Goal: Find specific page/section: Find specific page/section

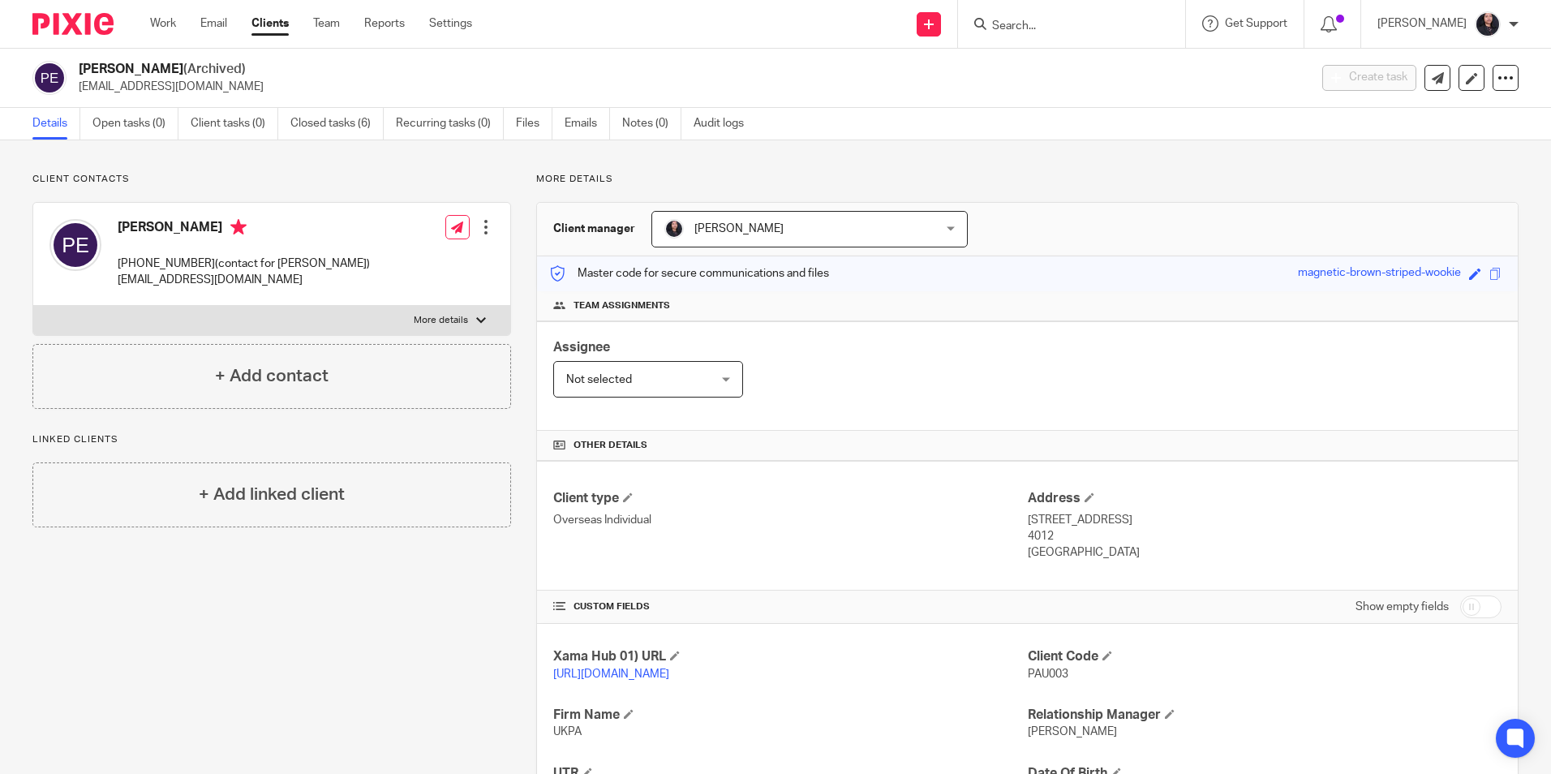
click at [1016, 33] on input "Search" at bounding box center [1063, 26] width 146 height 15
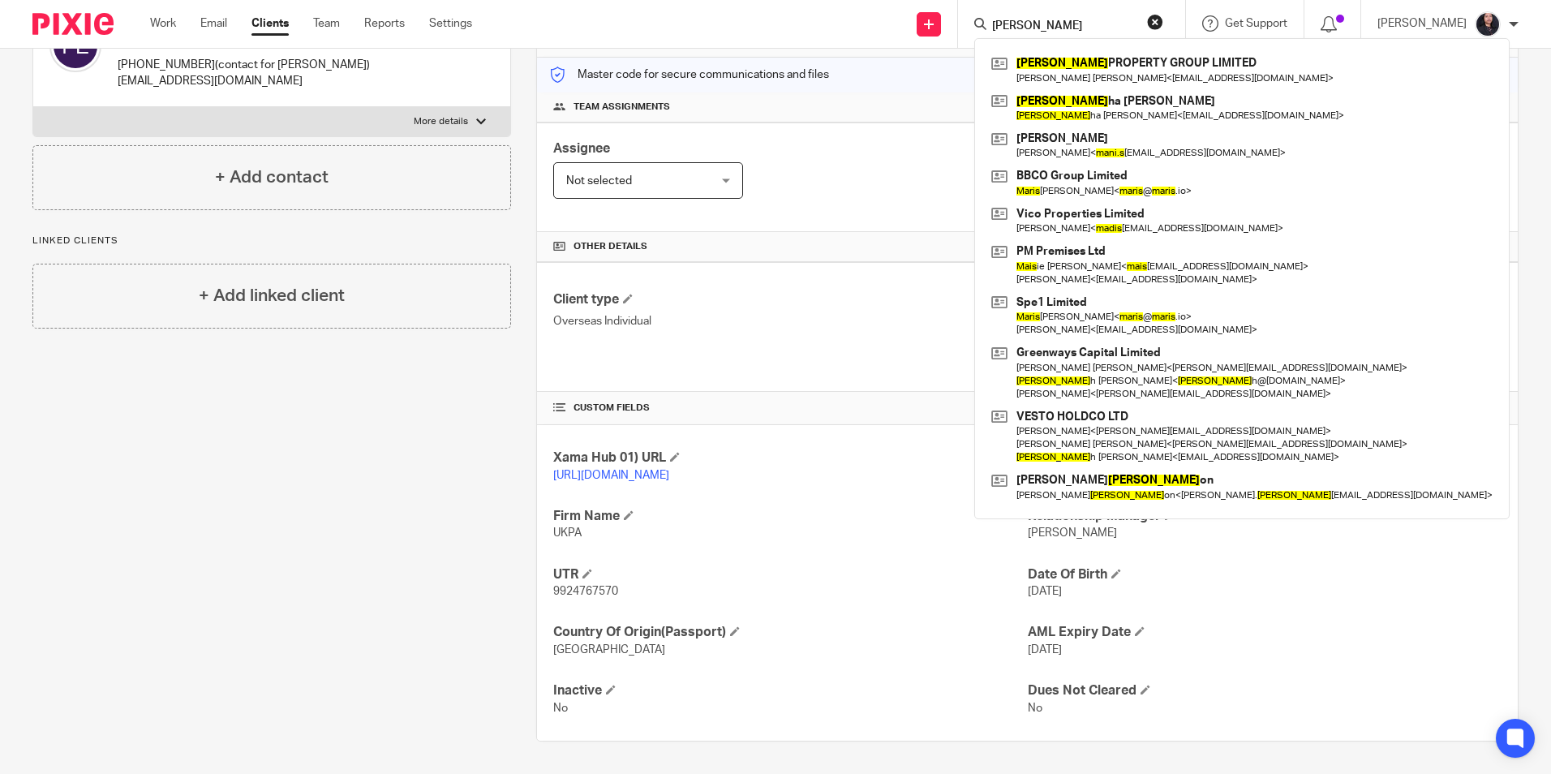
drag, startPoint x: 1025, startPoint y: 32, endPoint x: 953, endPoint y: 19, distance: 73.3
click at [958, 19] on div "mavis MAVIS PROPERTY GROUP LIMITED Christopher John Law < sumbatwoproperty@gmai…" at bounding box center [1071, 24] width 227 height 48
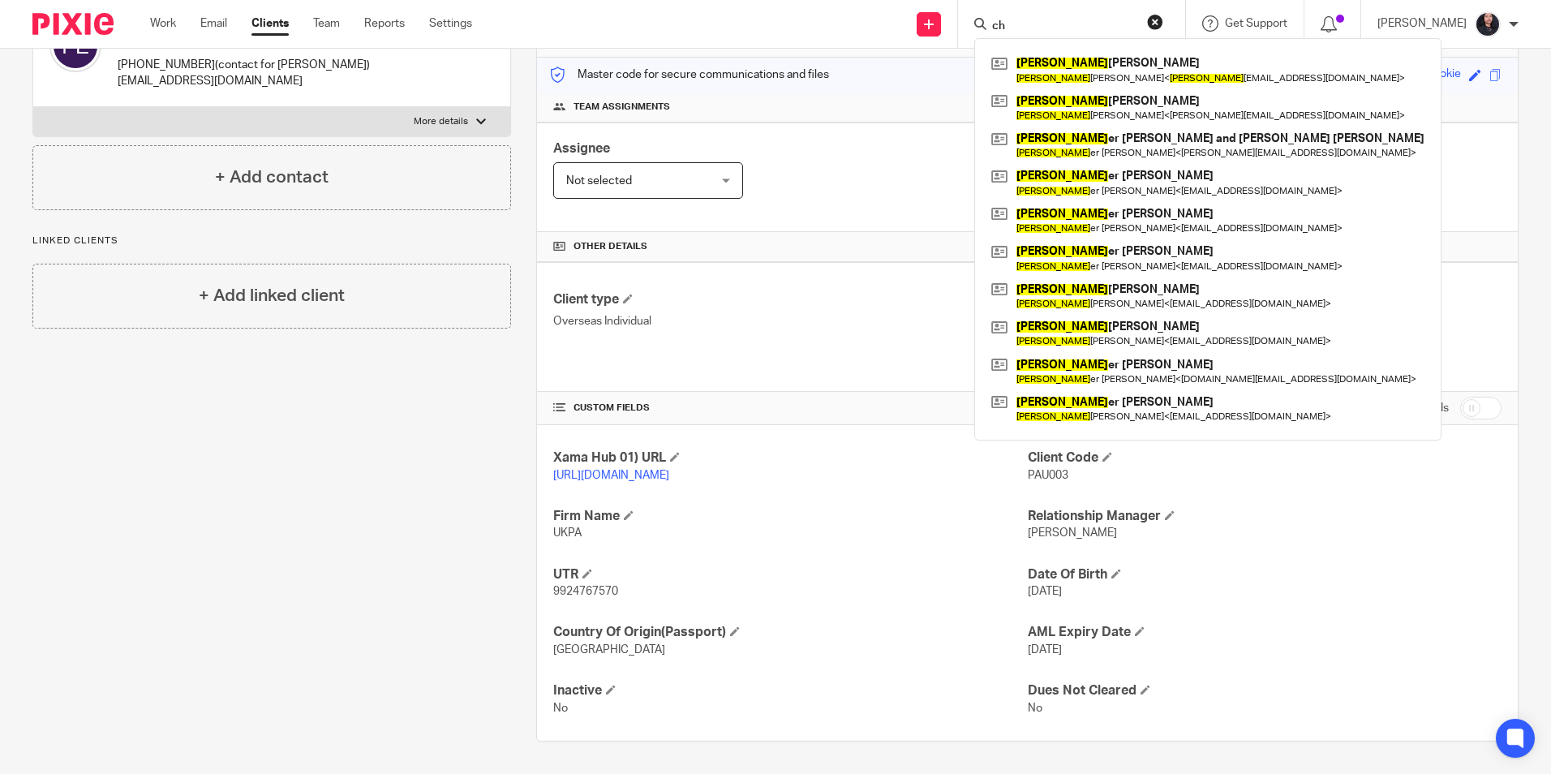
type input "c"
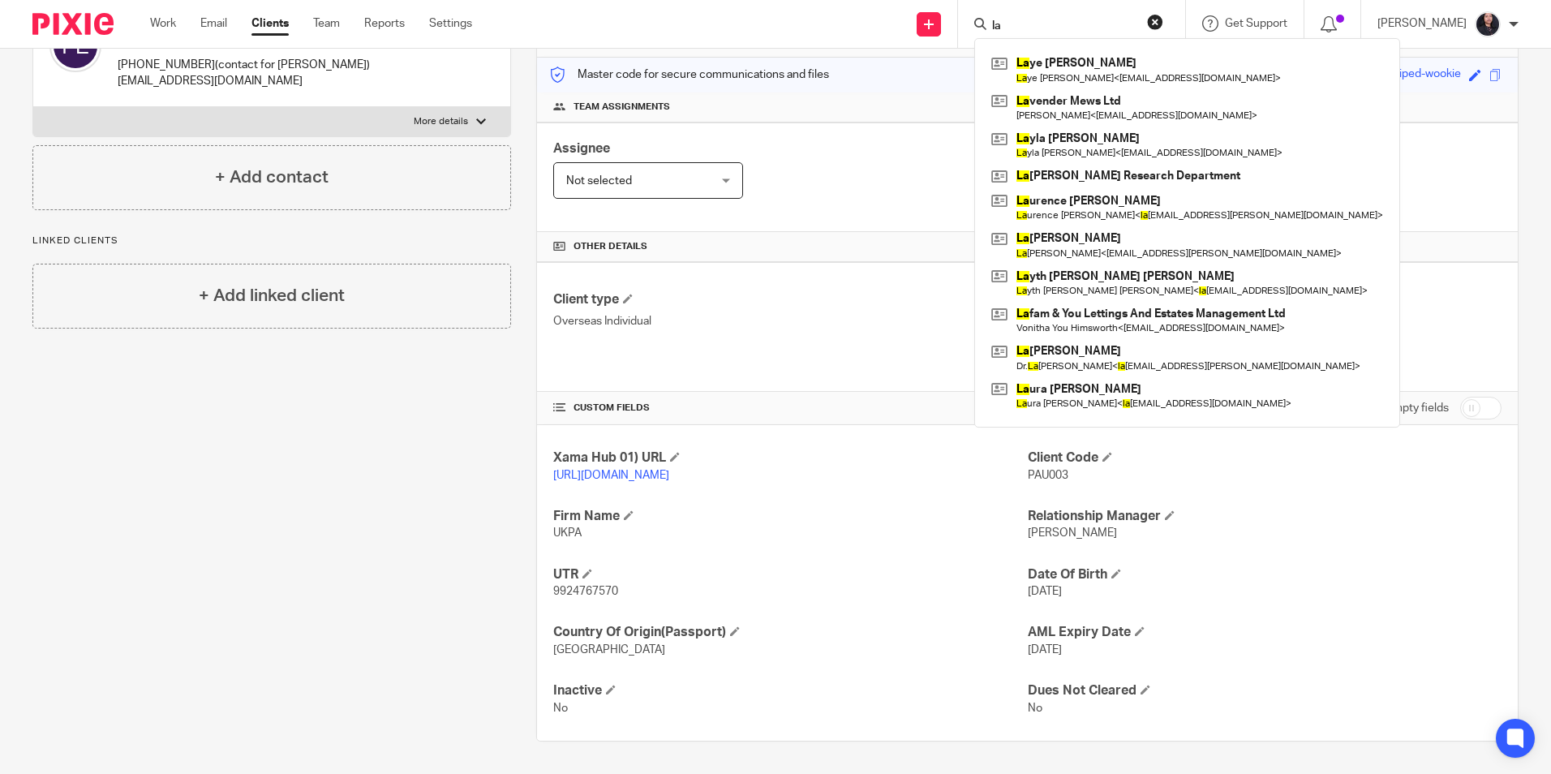
type input "l"
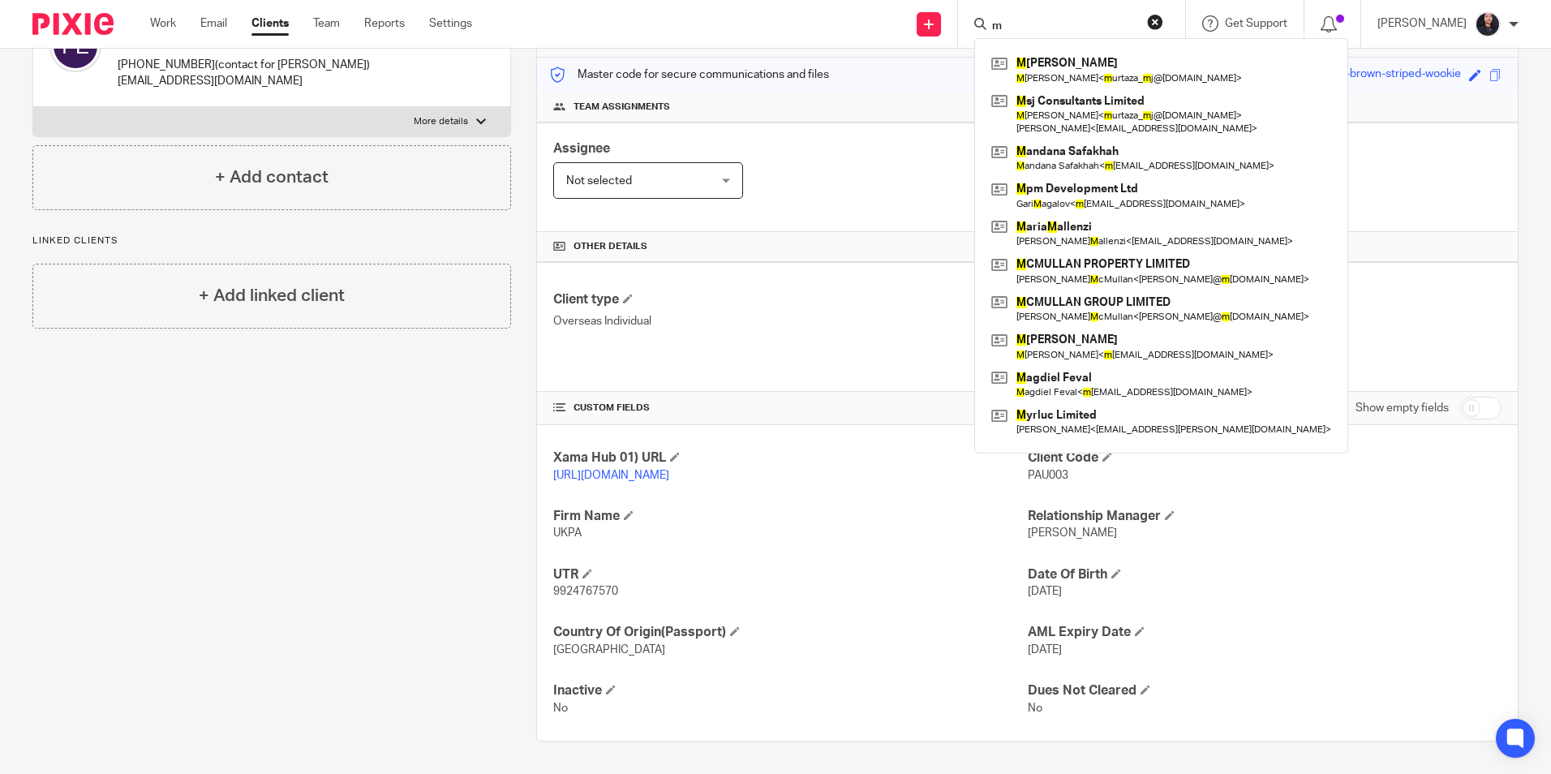
click at [977, 25] on div "m" at bounding box center [1068, 24] width 189 height 20
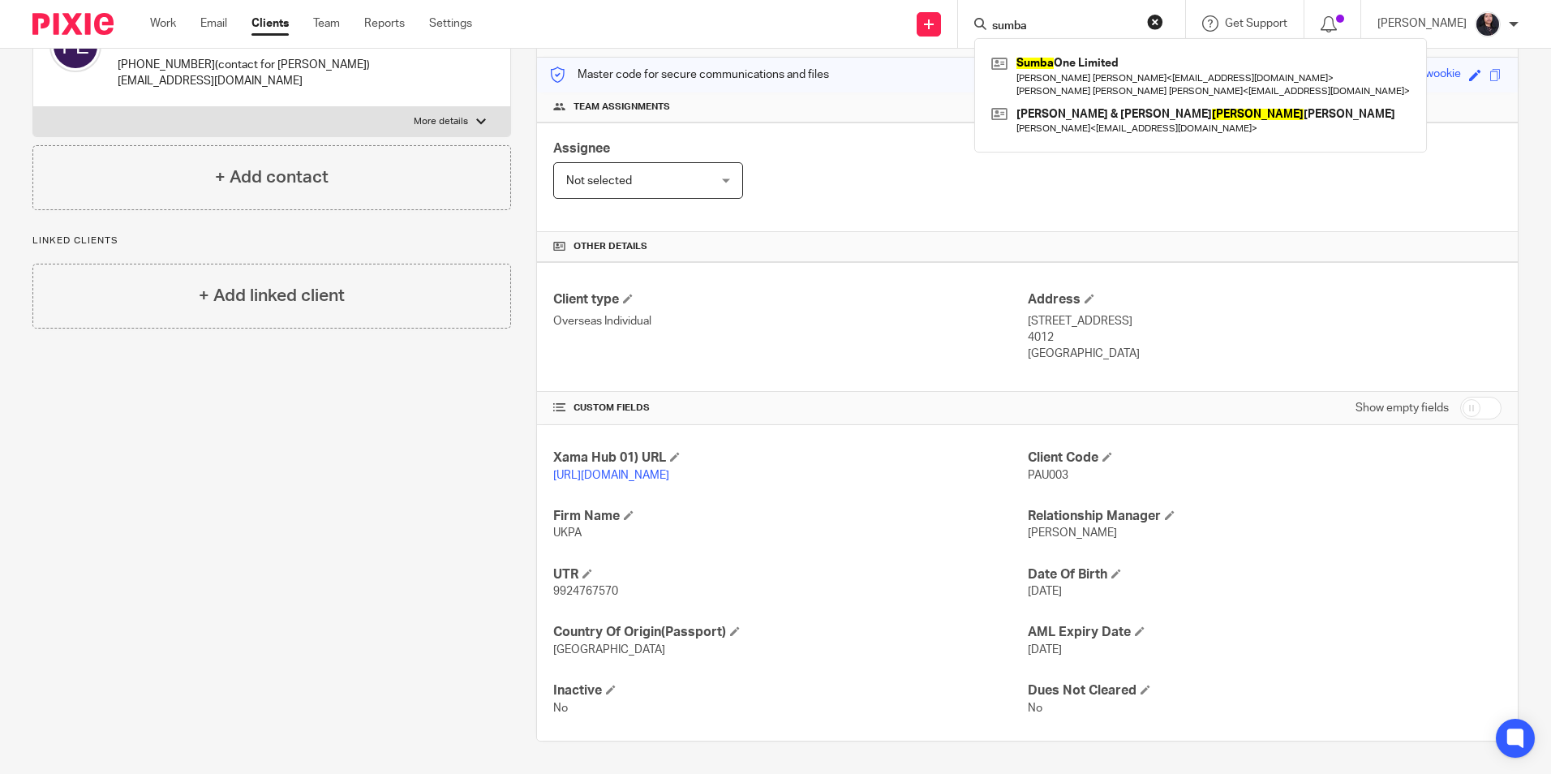
type input "sumba"
drag, startPoint x: 1032, startPoint y: 19, endPoint x: 947, endPoint y: 31, distance: 85.1
click at [947, 31] on div "Send new email Create task Add client sumba Sumba One Limited Christopher John …" at bounding box center [1023, 24] width 1054 height 48
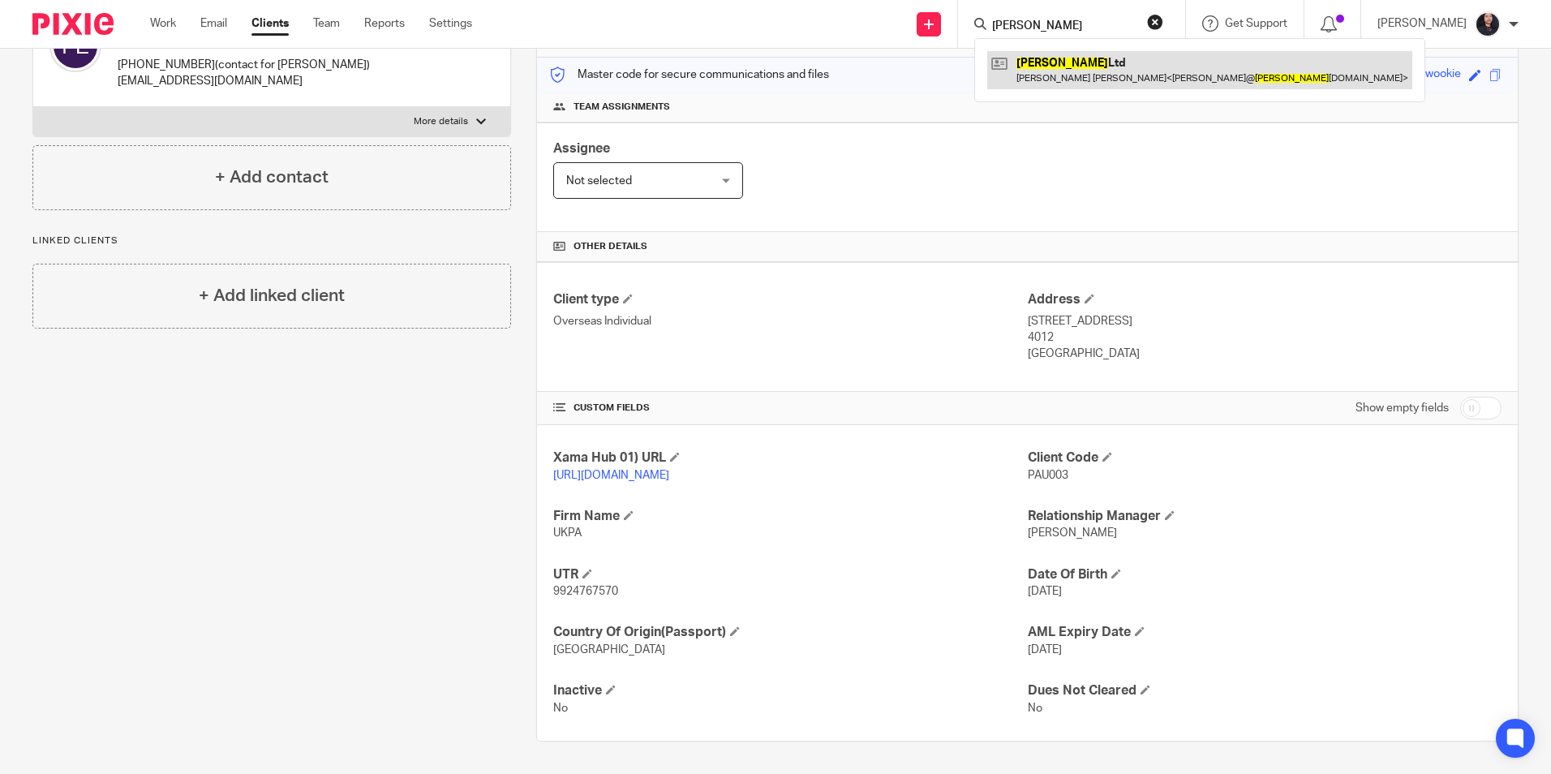
type input "terrence"
click at [1106, 62] on link at bounding box center [1199, 69] width 425 height 37
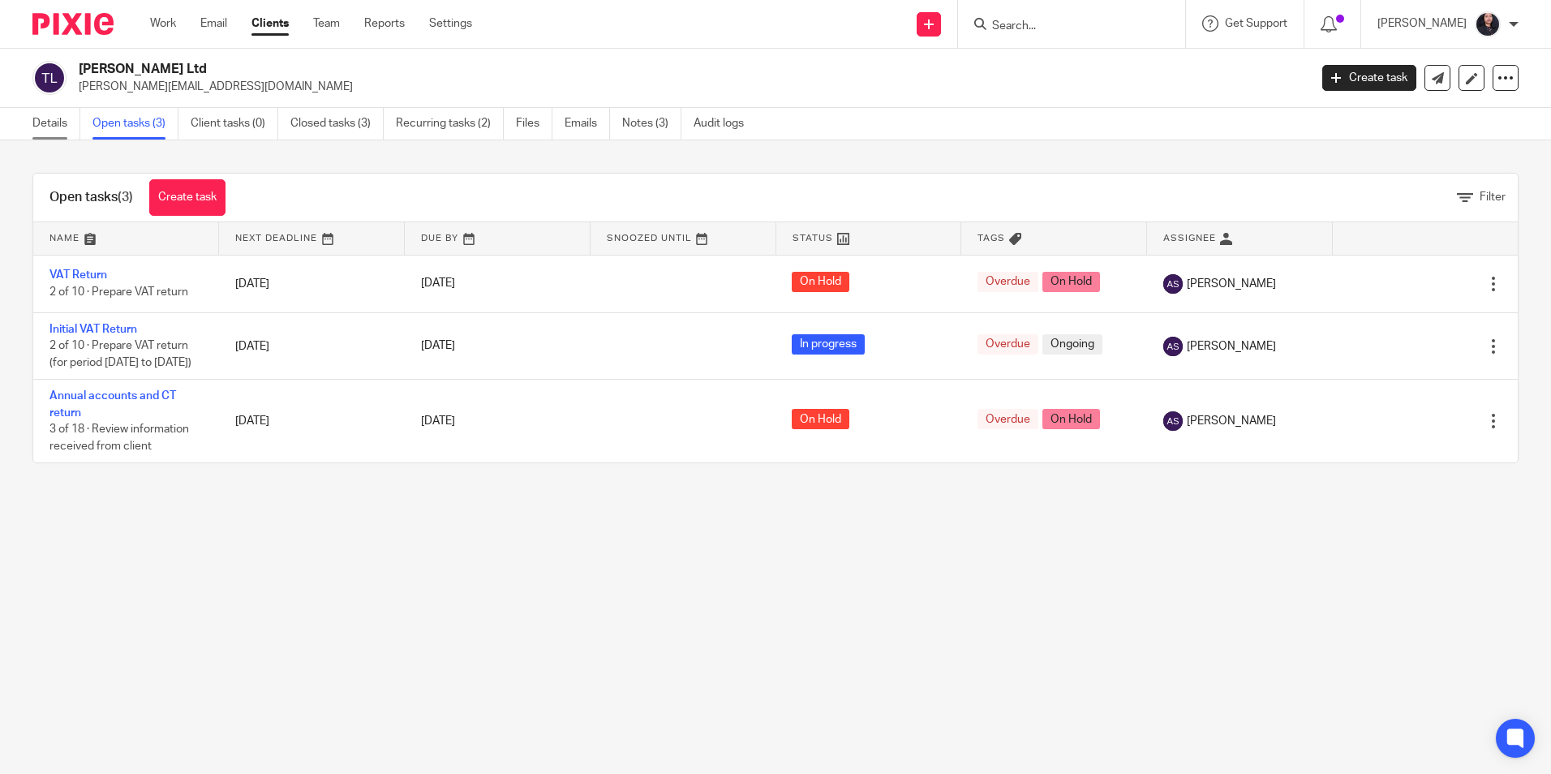
click at [45, 120] on link "Details" at bounding box center [56, 124] width 48 height 32
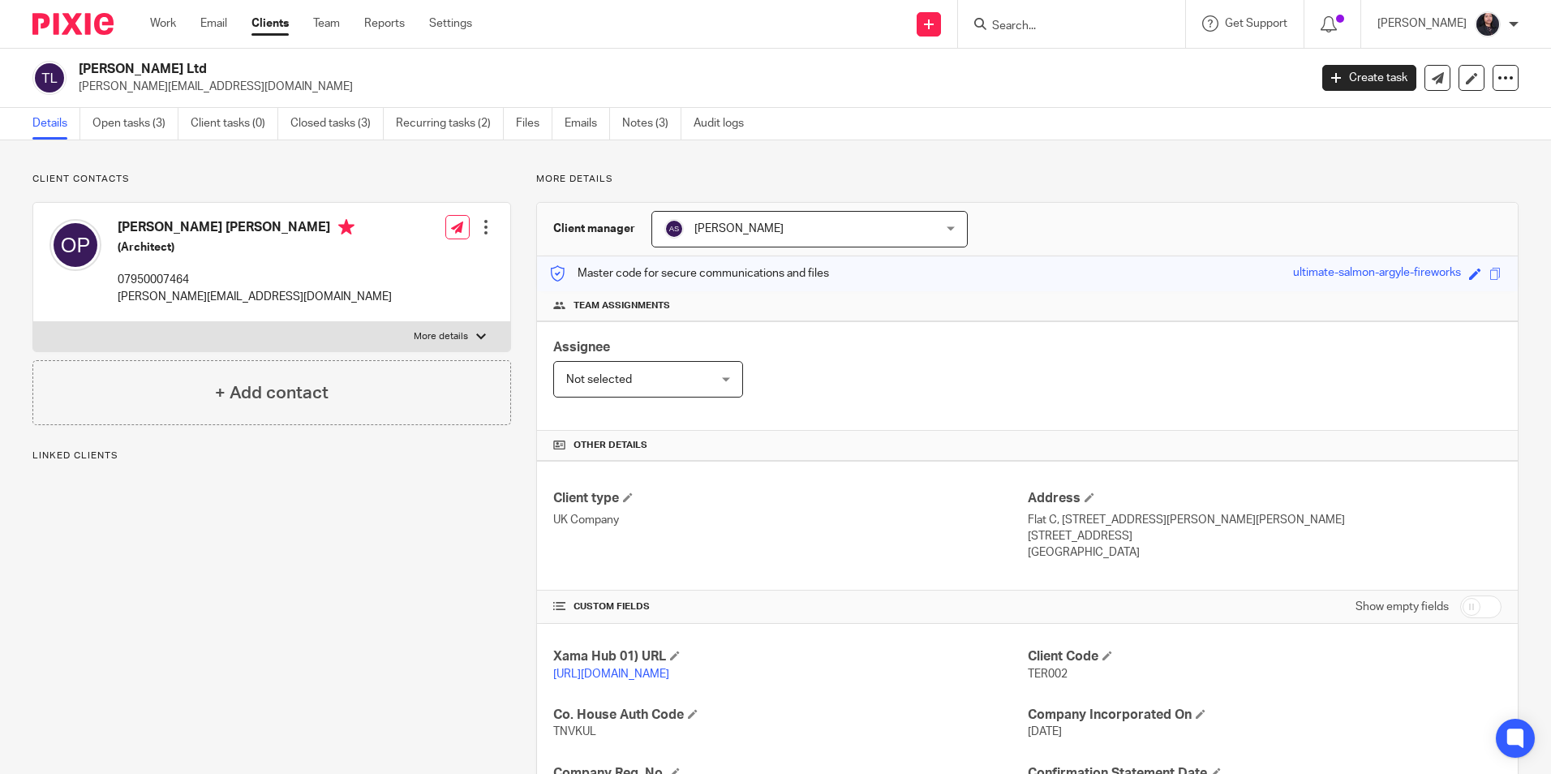
scroll to position [273, 0]
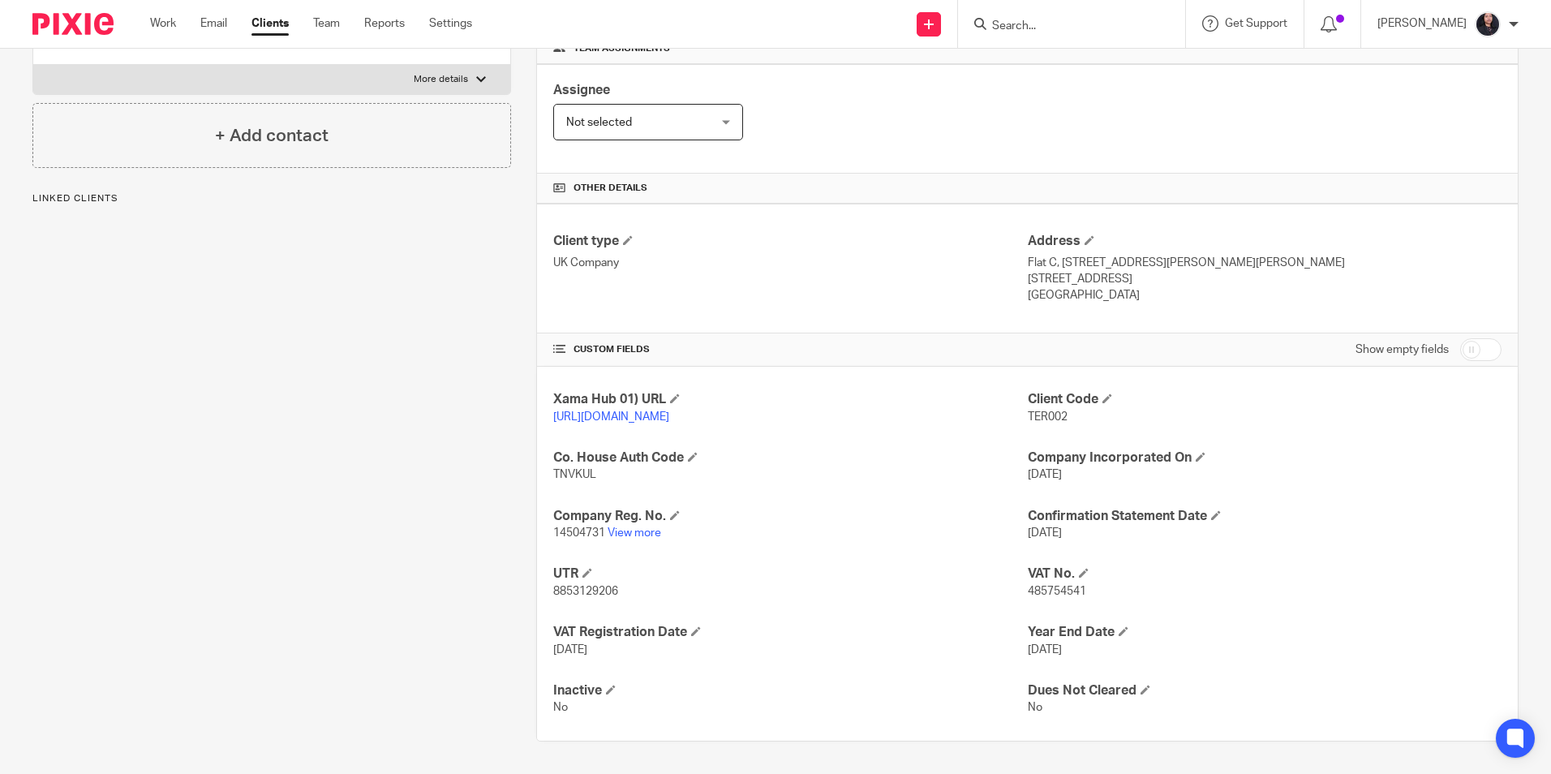
click at [615, 589] on span "8853129206" at bounding box center [585, 591] width 65 height 11
drag, startPoint x: 550, startPoint y: 588, endPoint x: 621, endPoint y: 597, distance: 71.9
click at [621, 597] on p "8853129206" at bounding box center [790, 591] width 474 height 16
copy span "8853129206"
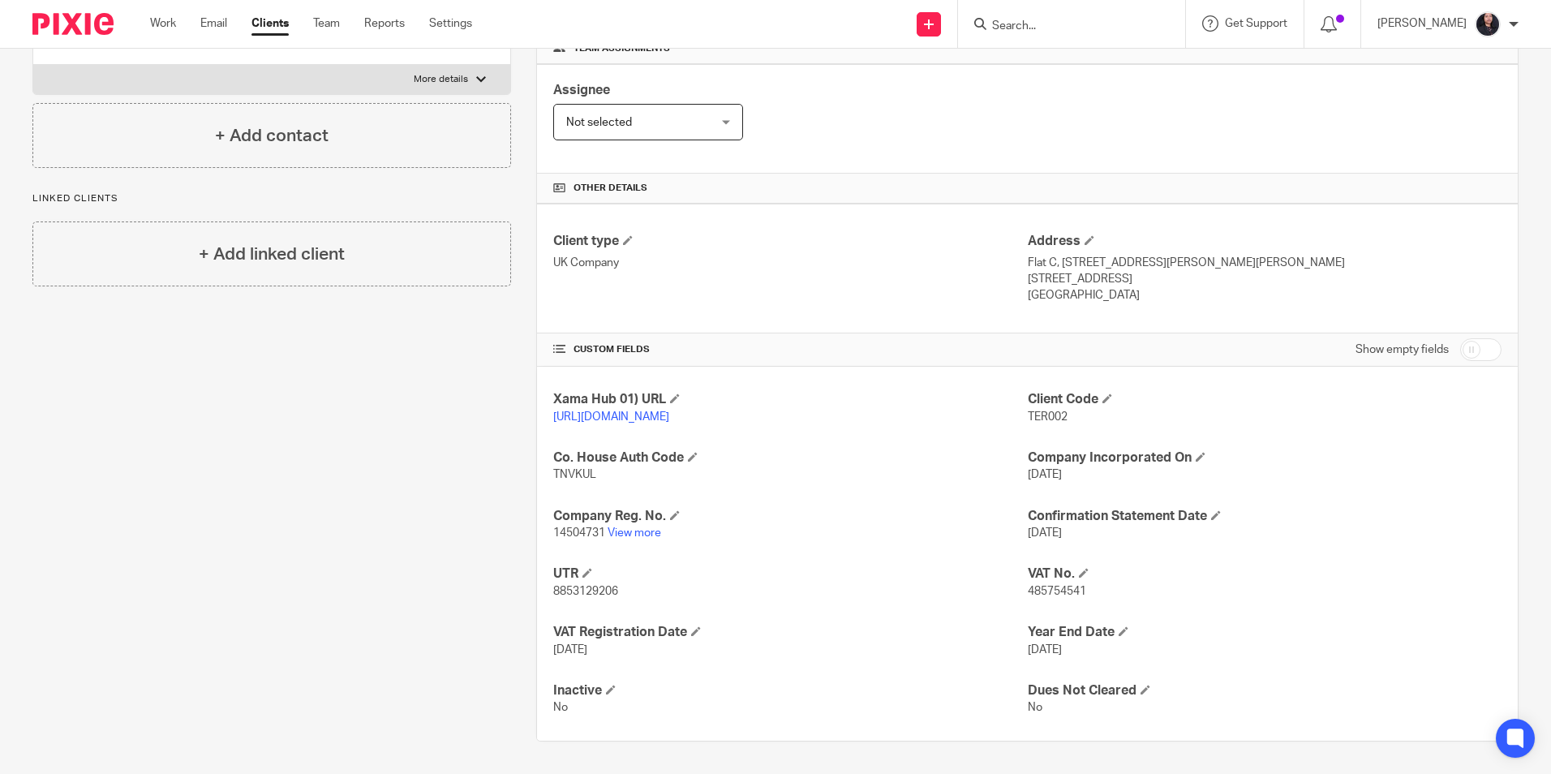
click at [1042, 592] on span "485754541" at bounding box center [1057, 591] width 58 height 11
copy span "485754541"
click at [636, 535] on link "View more" at bounding box center [635, 532] width 54 height 11
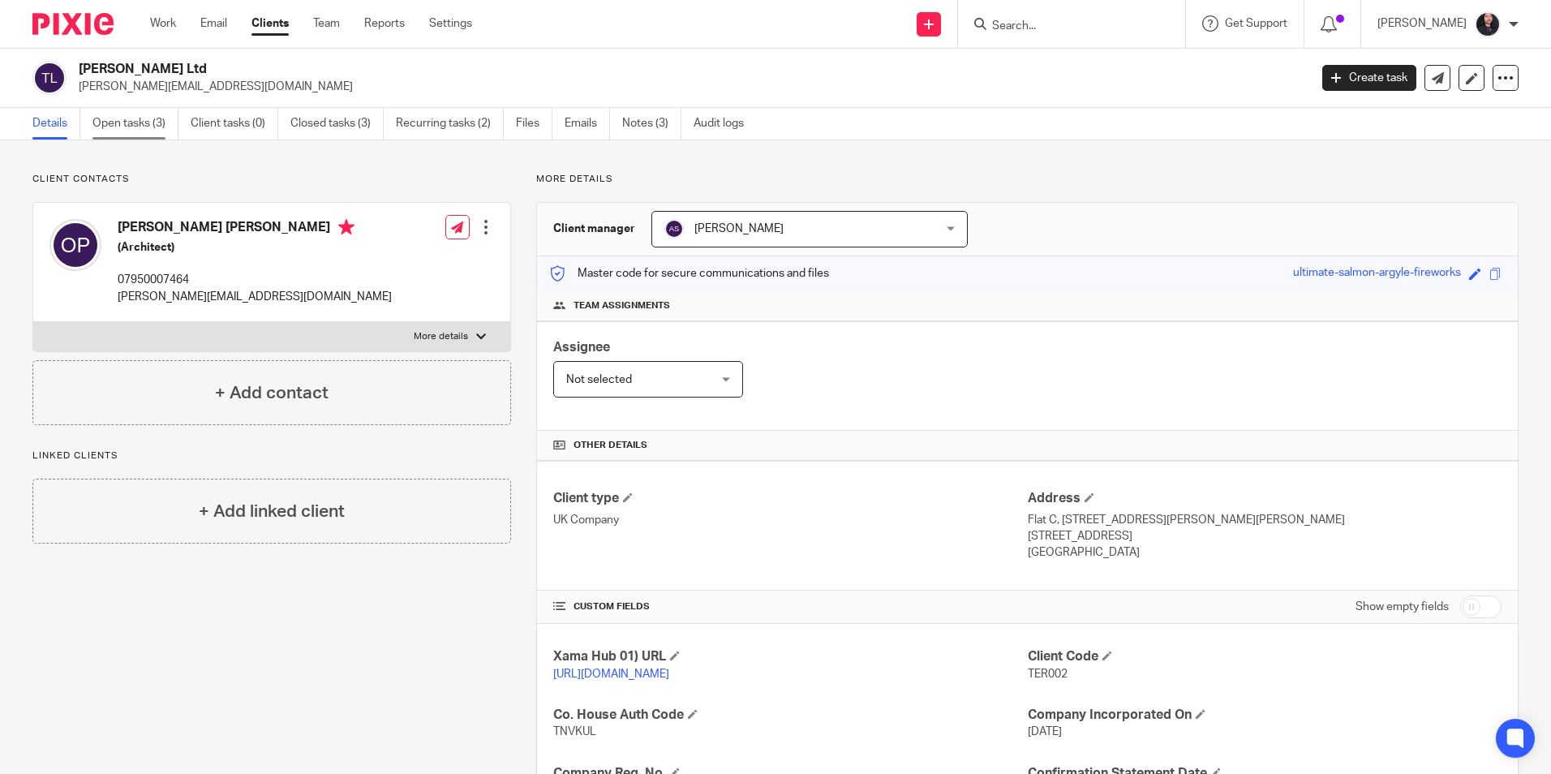
click at [125, 138] on link "Open tasks (3)" at bounding box center [135, 124] width 86 height 32
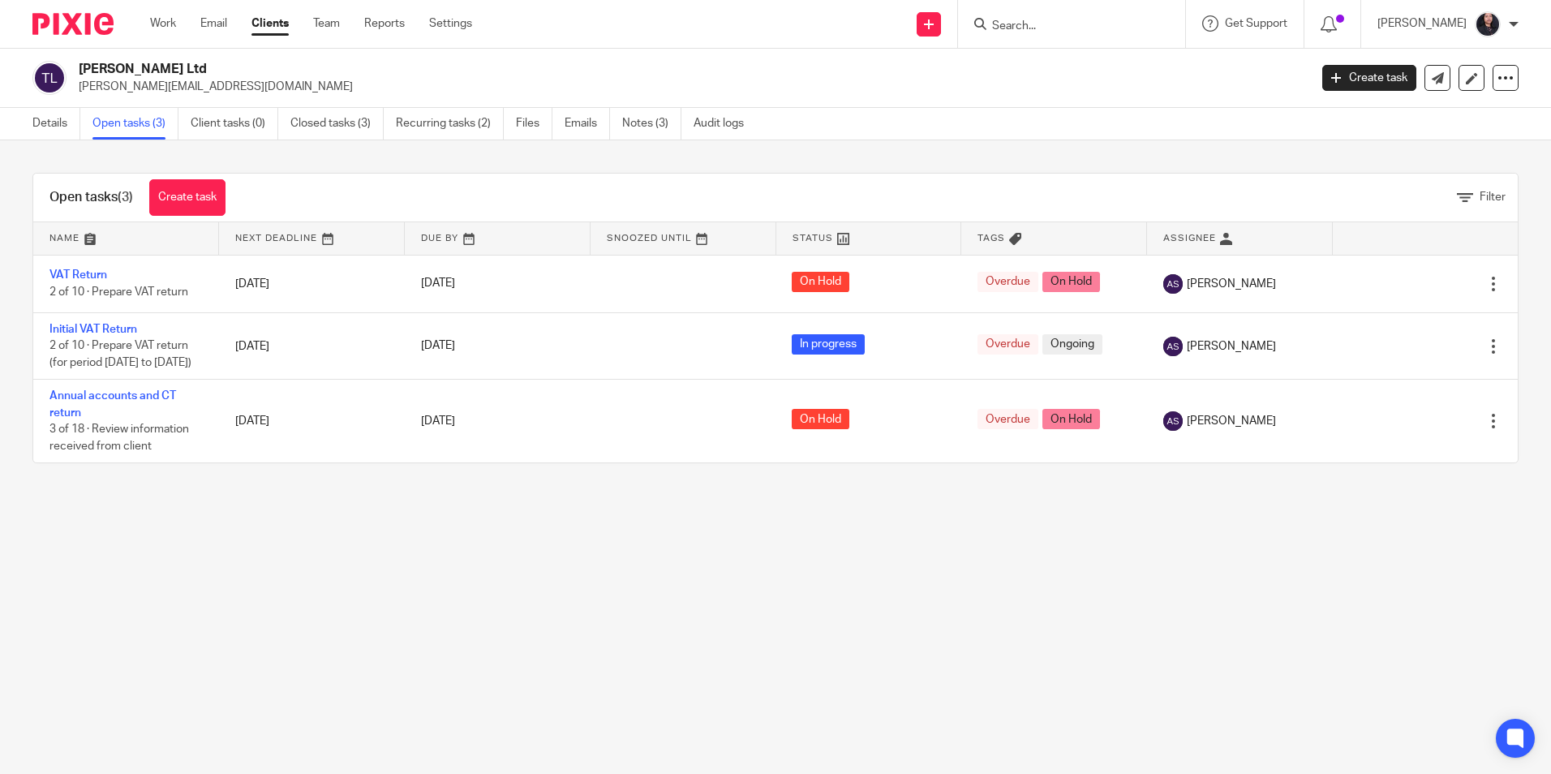
click at [1015, 24] on input "Search" at bounding box center [1063, 26] width 146 height 15
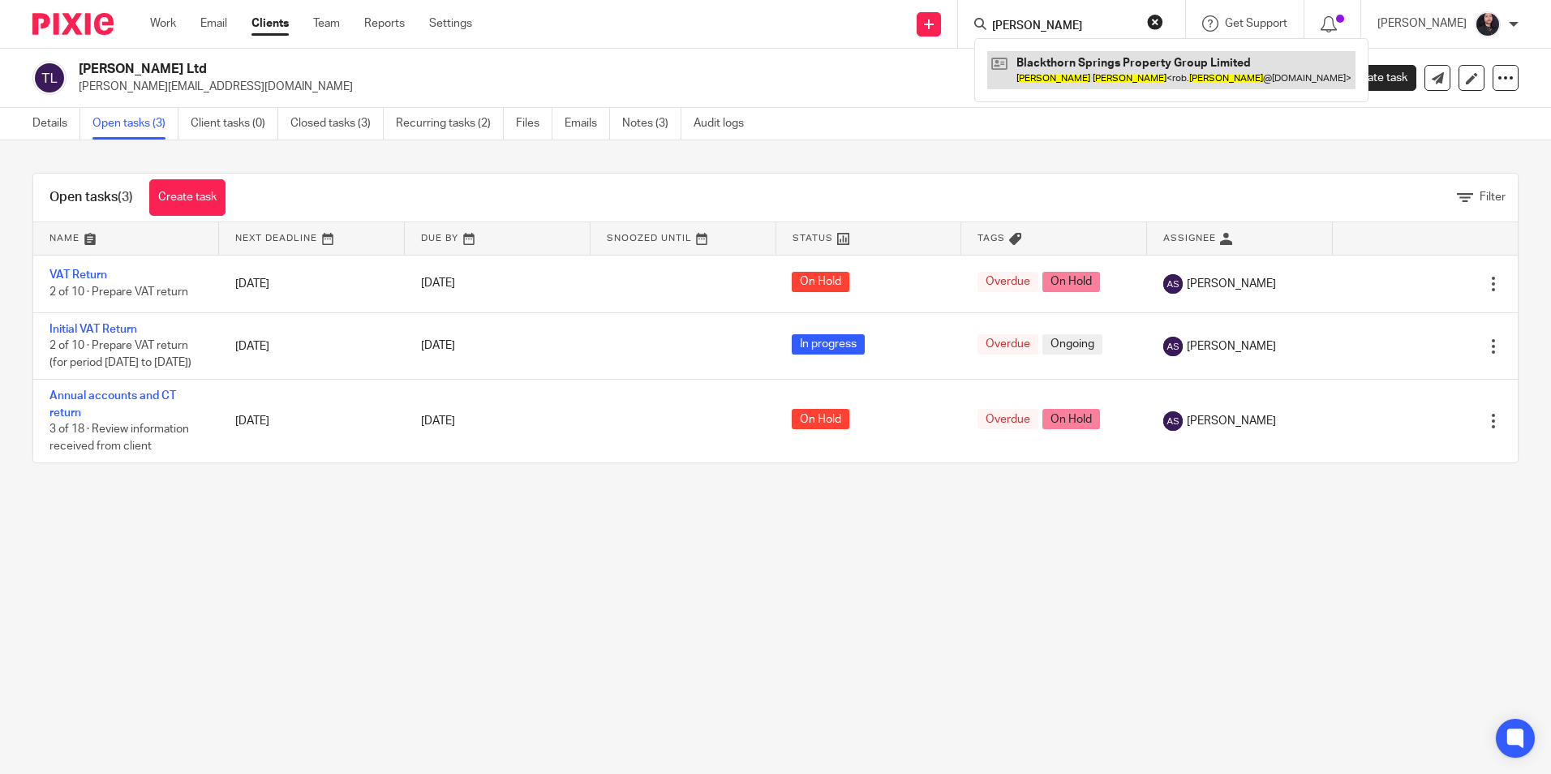
type input "[PERSON_NAME]"
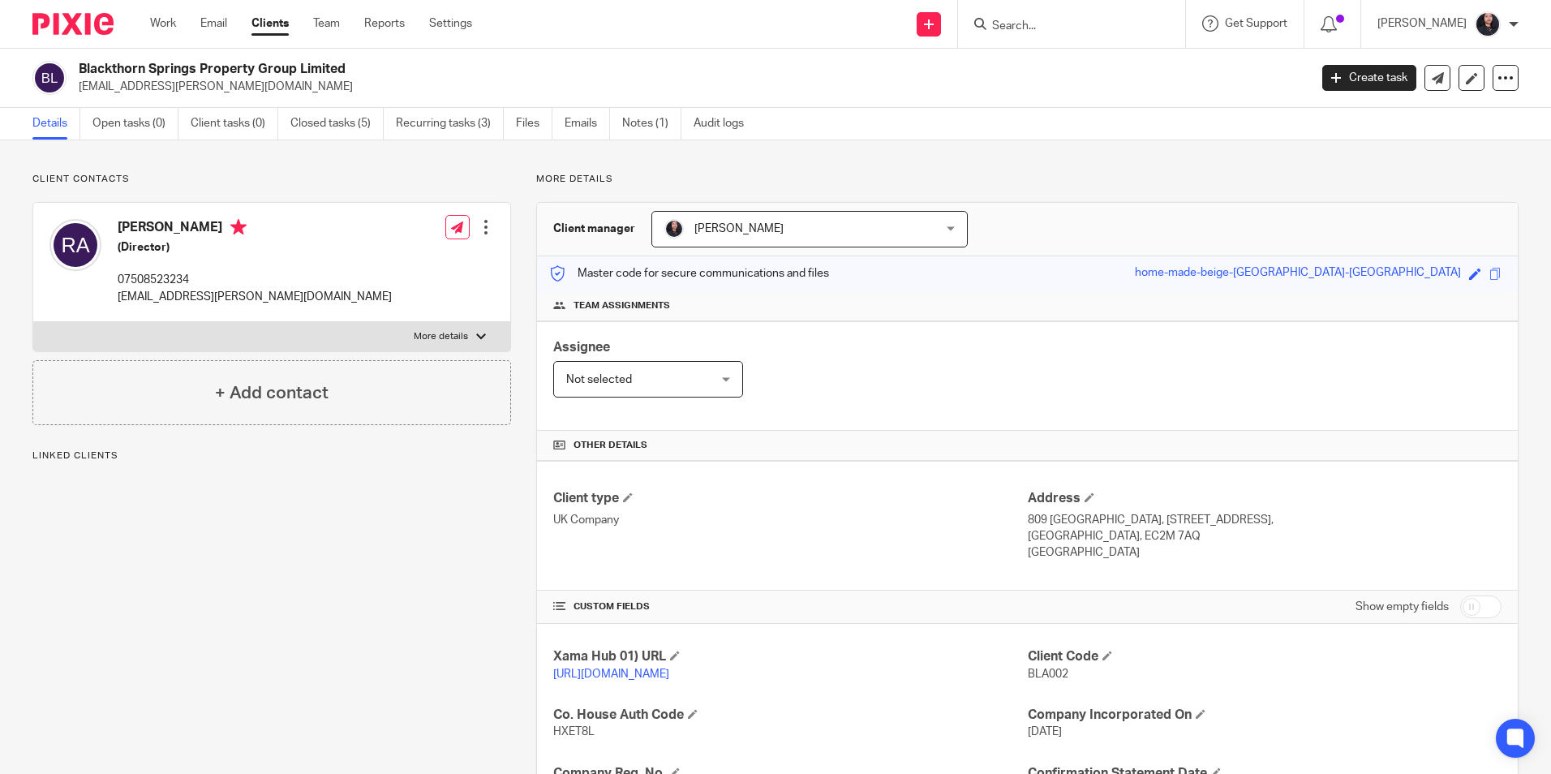
scroll to position [273, 0]
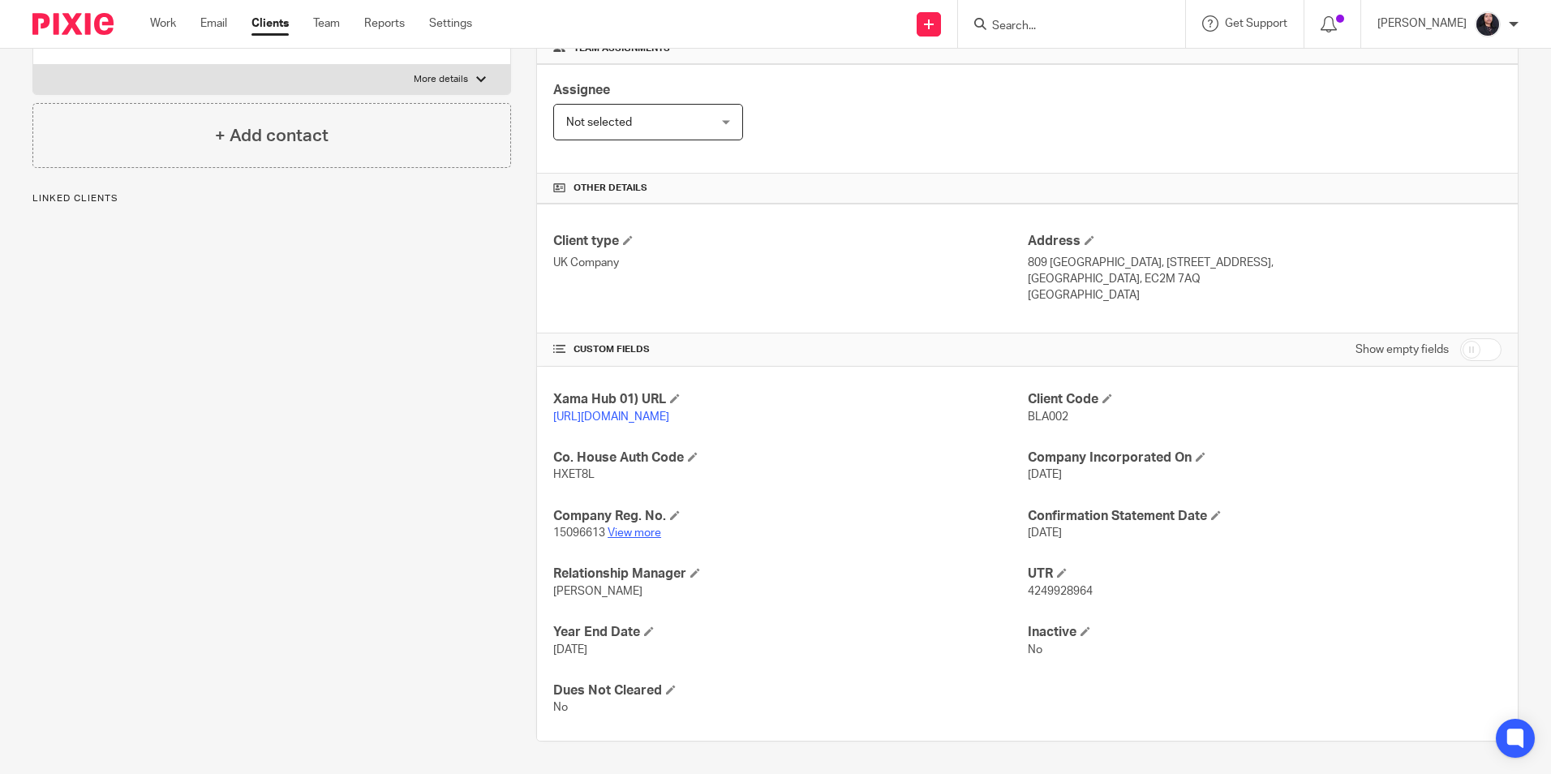
click at [638, 535] on link "View more" at bounding box center [635, 532] width 54 height 11
click at [333, 30] on link "Team" at bounding box center [326, 23] width 27 height 16
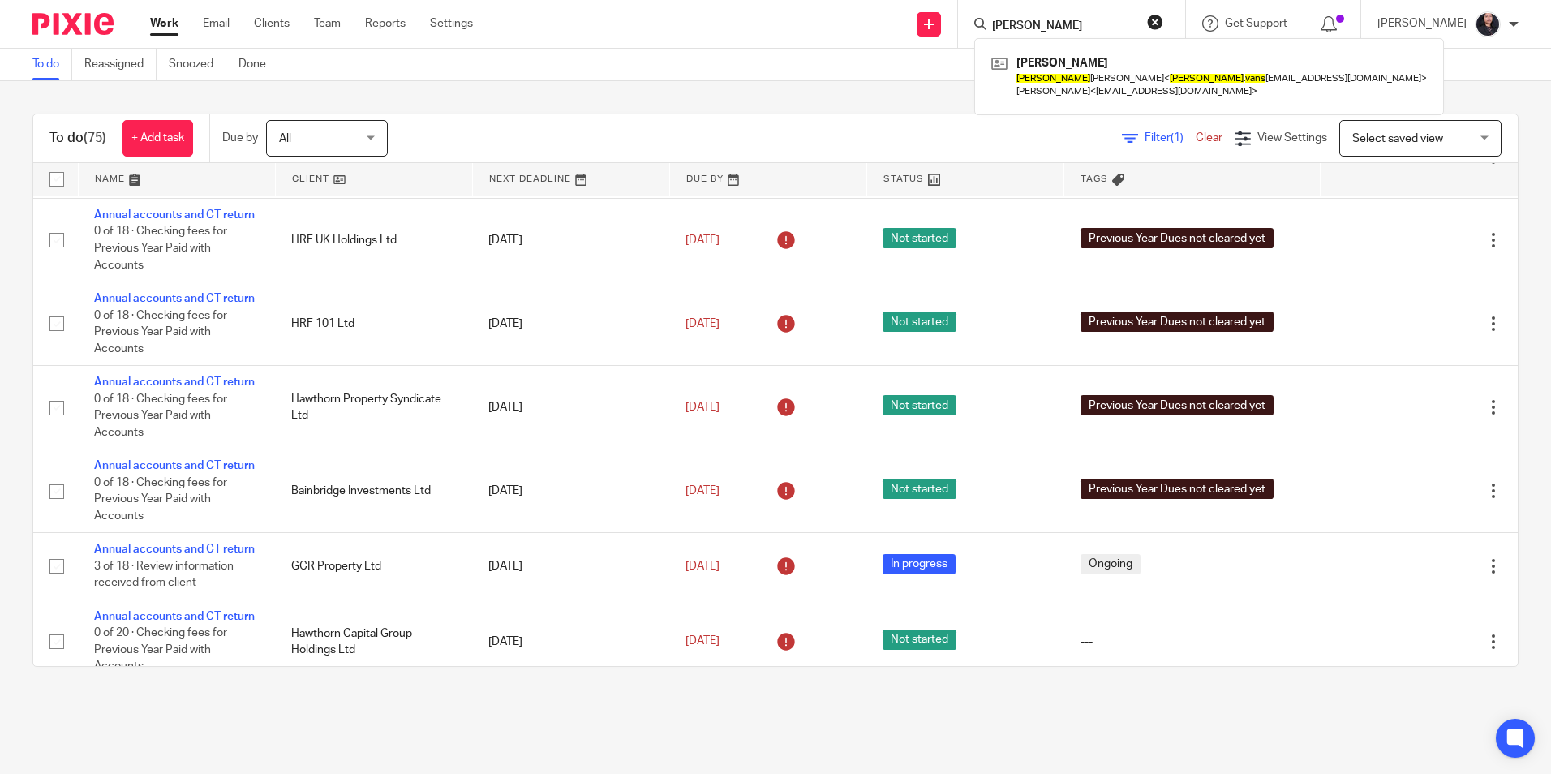
scroll to position [1136, 0]
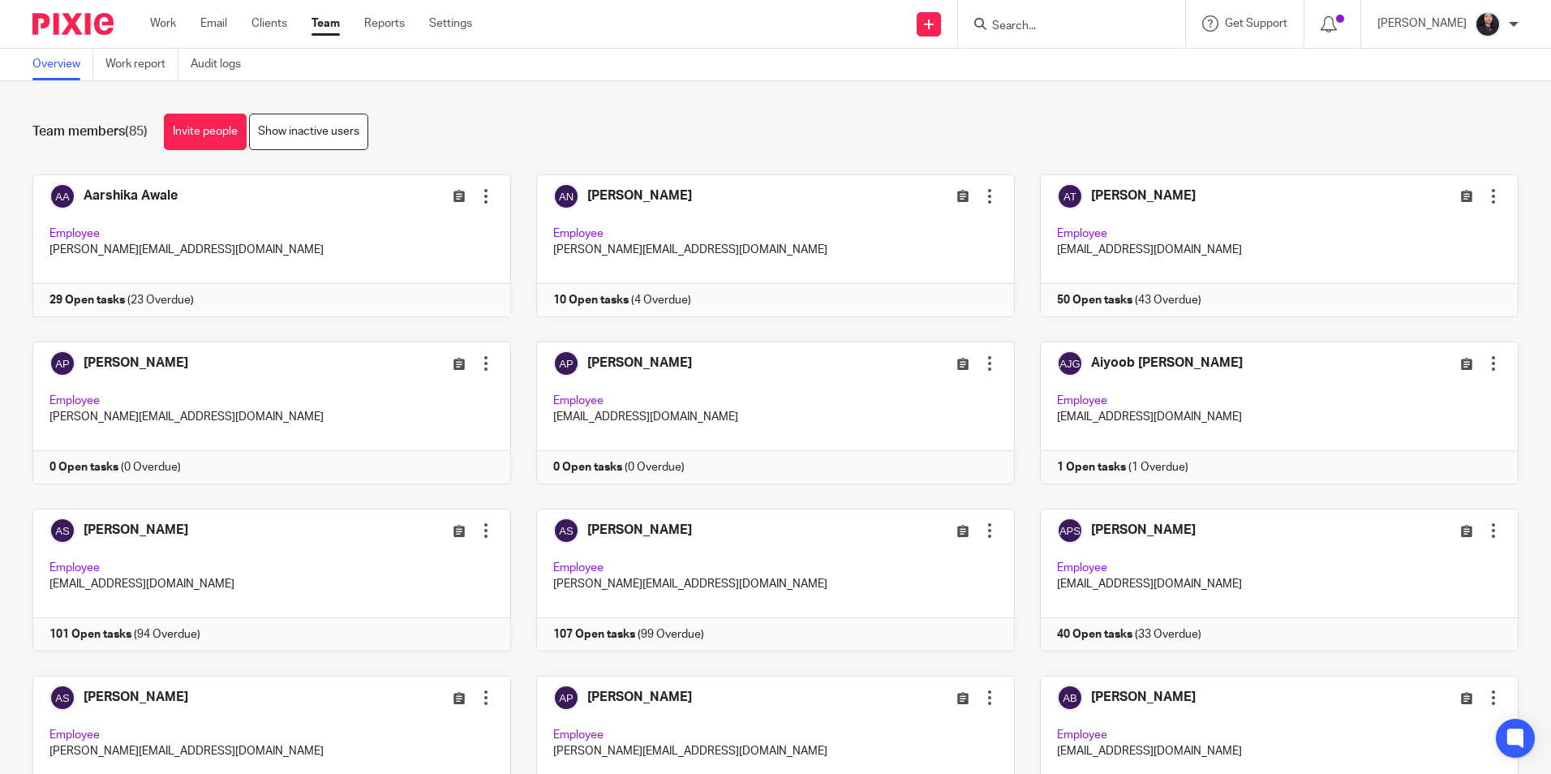
click at [538, 142] on div "Team members (85) Invite people Show inactive users" at bounding box center [775, 132] width 1486 height 37
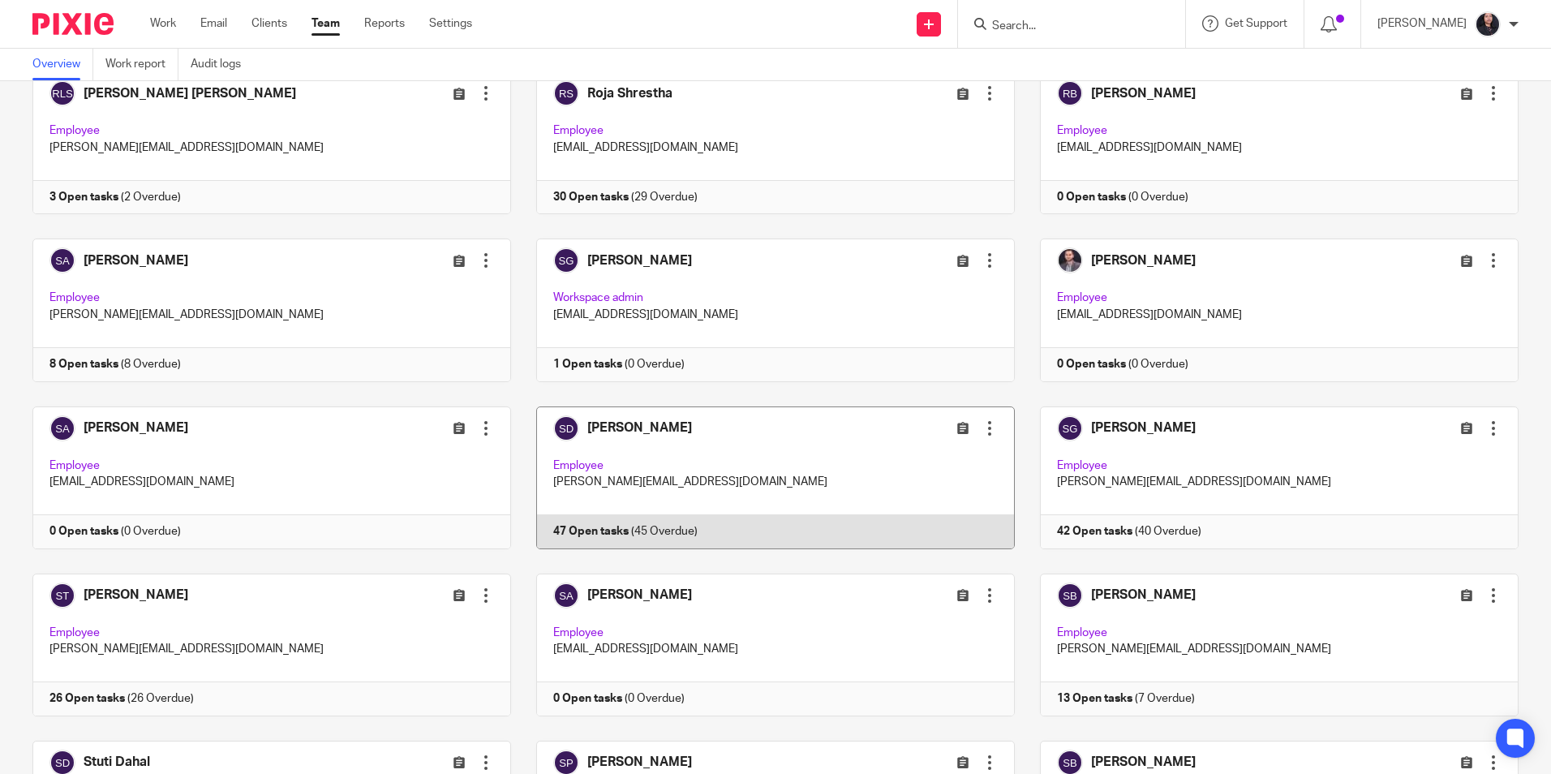
click at [749, 419] on link at bounding box center [763, 477] width 504 height 143
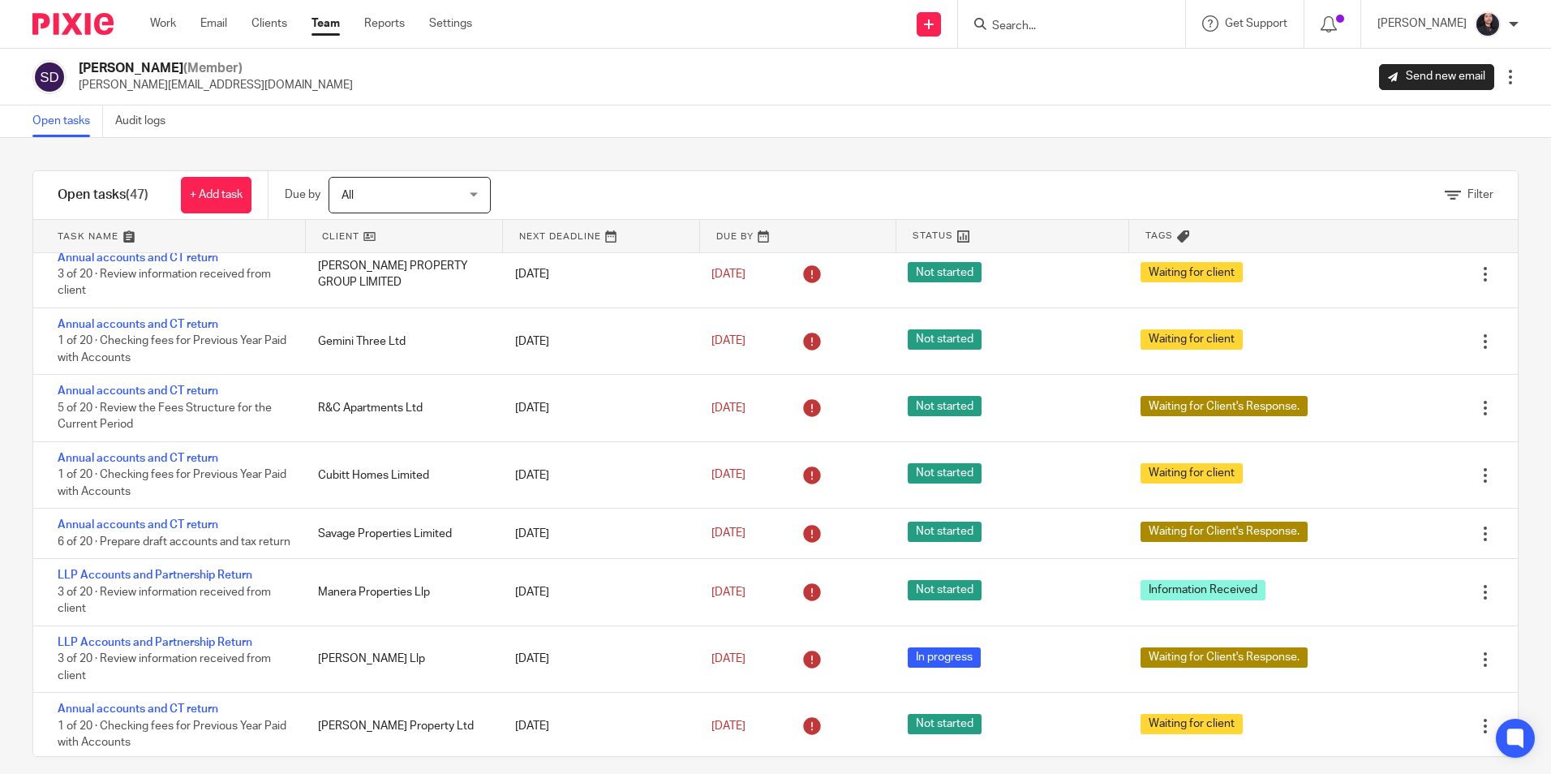
scroll to position [649, 0]
